Goal: Use online tool/utility

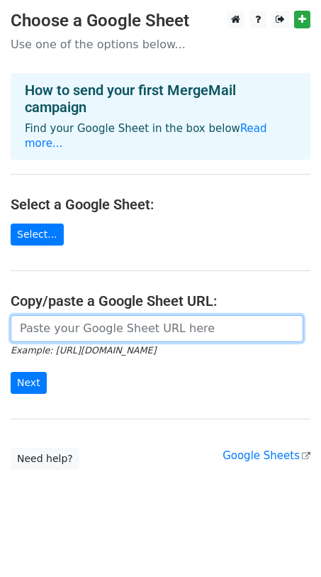
click at [79, 315] on input "url" at bounding box center [157, 328] width 293 height 27
paste input "[URL][DOMAIN_NAME]"
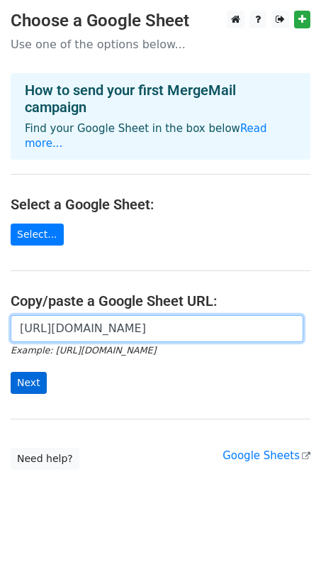
type input "[URL][DOMAIN_NAME]"
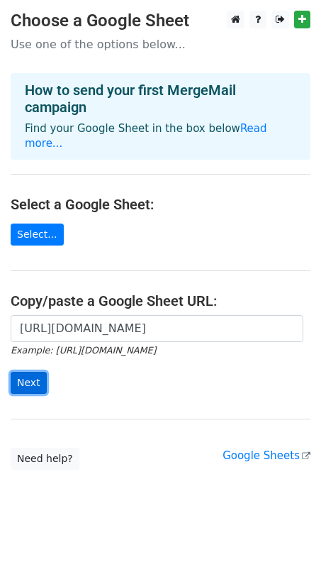
scroll to position [0, 0]
click at [28, 372] on input "Next" at bounding box center [29, 383] width 36 height 22
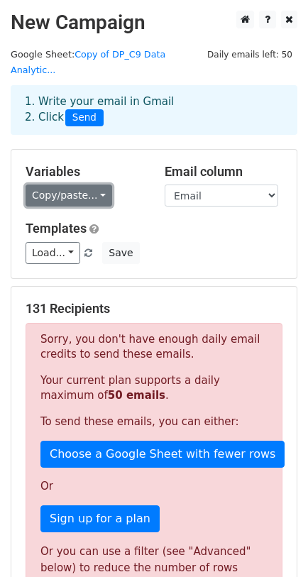
click at [68, 184] on link "Copy/paste..." at bounding box center [69, 195] width 87 height 22
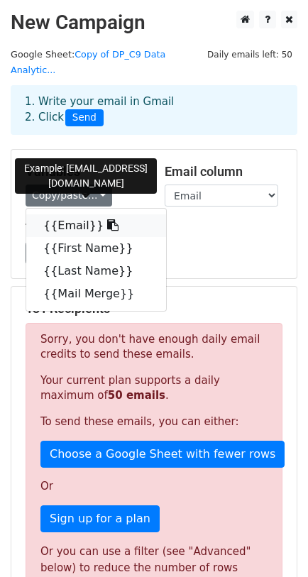
click at [67, 214] on link "{{Email}}" at bounding box center [96, 225] width 140 height 23
